Goal: Find specific page/section: Find specific page/section

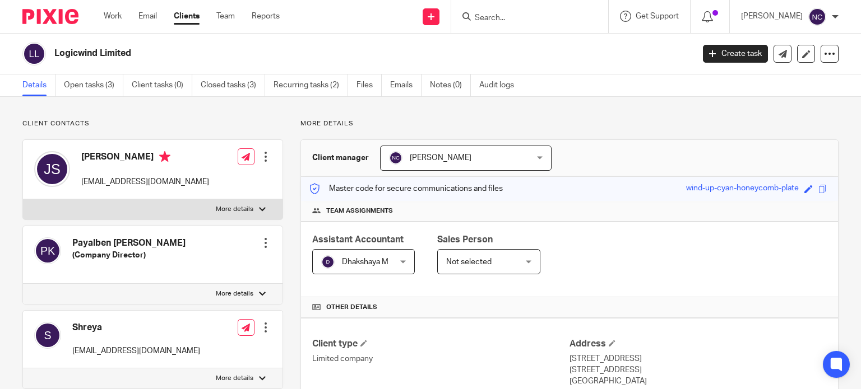
click at [487, 14] on input "Search" at bounding box center [523, 18] width 101 height 10
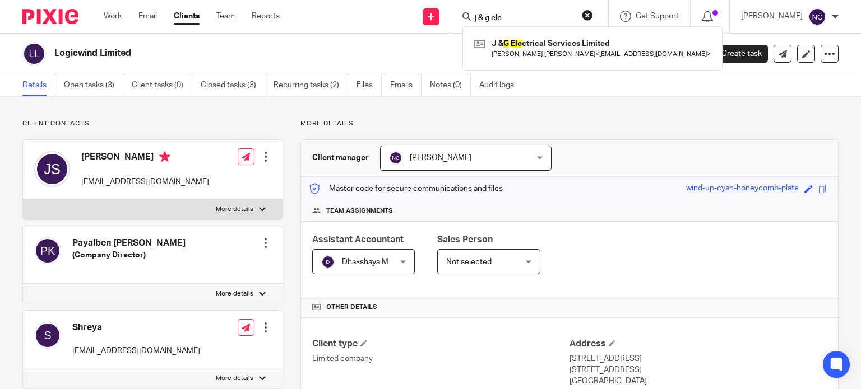
type input "j & g ele"
click at [537, 52] on link at bounding box center [592, 48] width 242 height 26
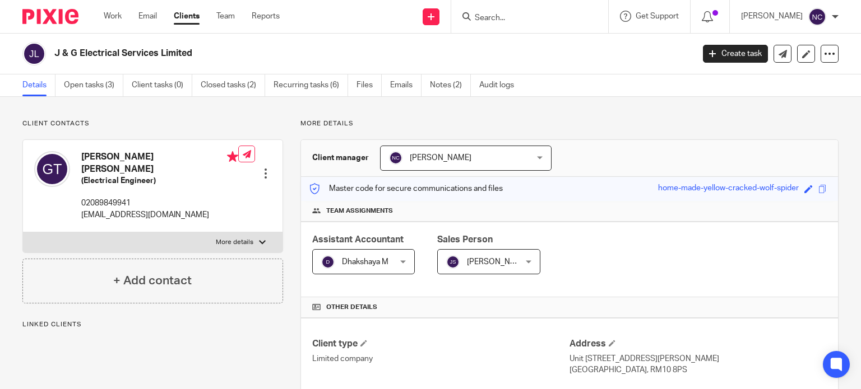
click at [119, 60] on div "J & G Electrical Services Limited" at bounding box center [353, 54] width 663 height 24
click at [123, 60] on div "J & G Electrical Services Limited" at bounding box center [353, 54] width 663 height 24
click at [157, 55] on h2 "J & G Electrical Services Limited" at bounding box center [306, 54] width 505 height 12
drag, startPoint x: 151, startPoint y: 56, endPoint x: 46, endPoint y: 51, distance: 104.3
click at [46, 51] on div "J & G Electrical Services Limited" at bounding box center [353, 54] width 663 height 24
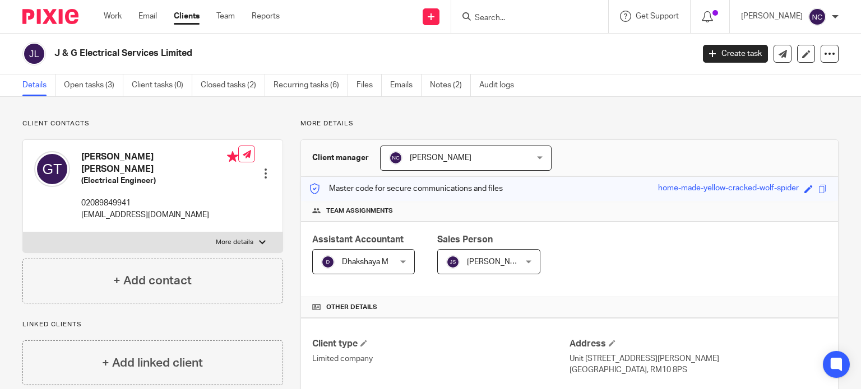
copy div "J & G Electrical Services Limited"
